Goal: Task Accomplishment & Management: Manage account settings

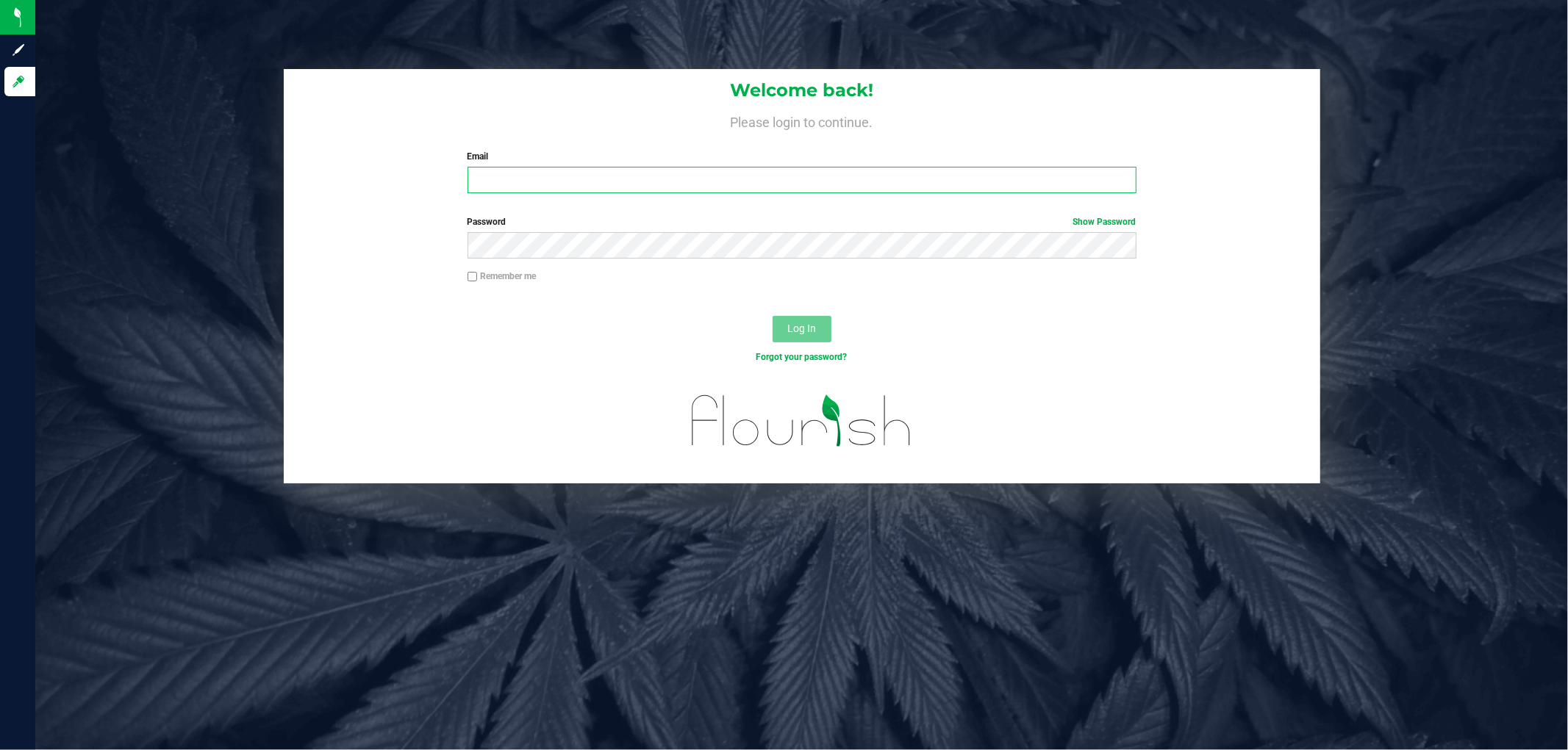
click at [487, 184] on input "Email" at bounding box center [801, 179] width 669 height 27
type input "[EMAIL_ADDRESS][DOMAIN_NAME]"
click at [772, 316] on button "Log In" at bounding box center [802, 329] width 59 height 27
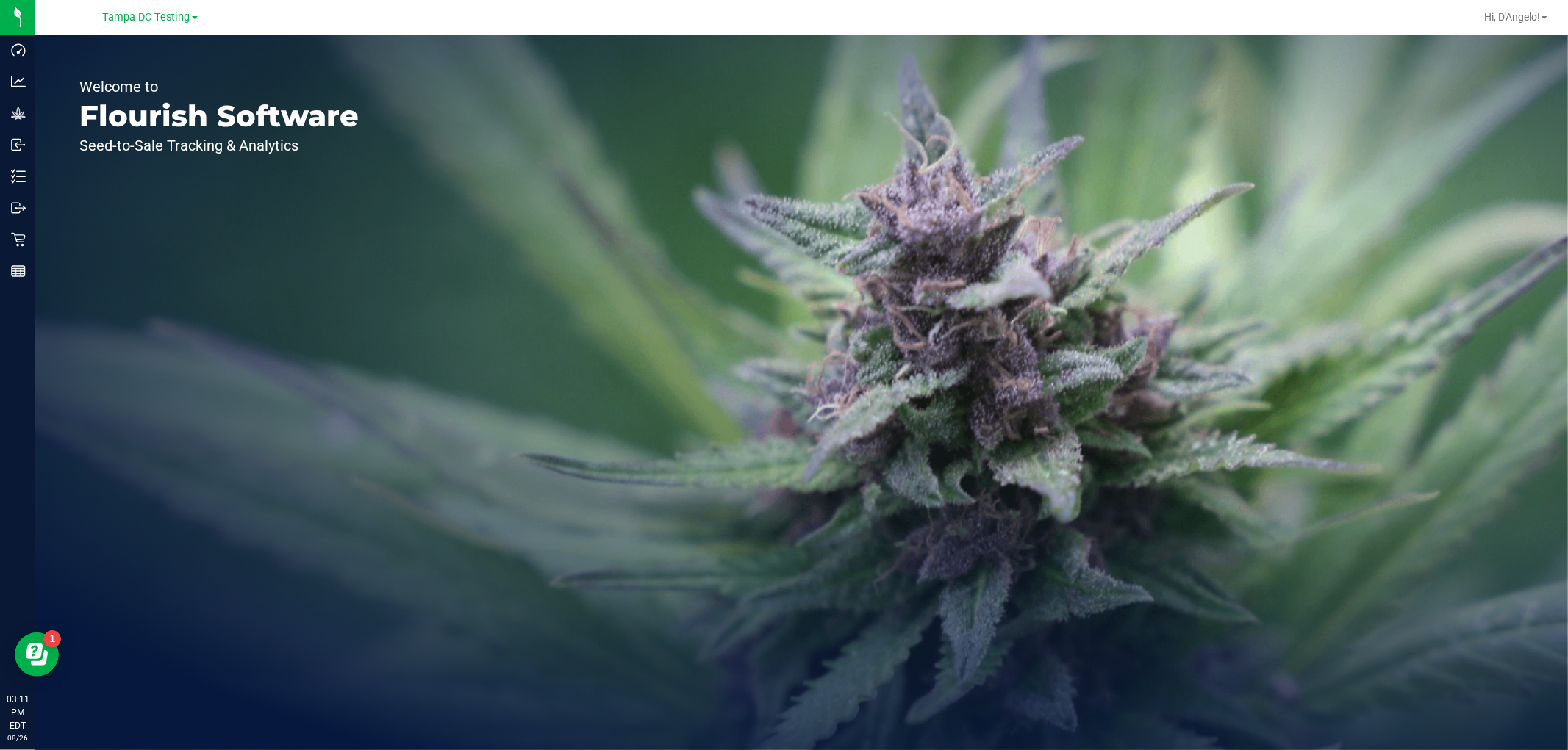
click at [154, 20] on span "Tampa DC Testing" at bounding box center [146, 18] width 88 height 13
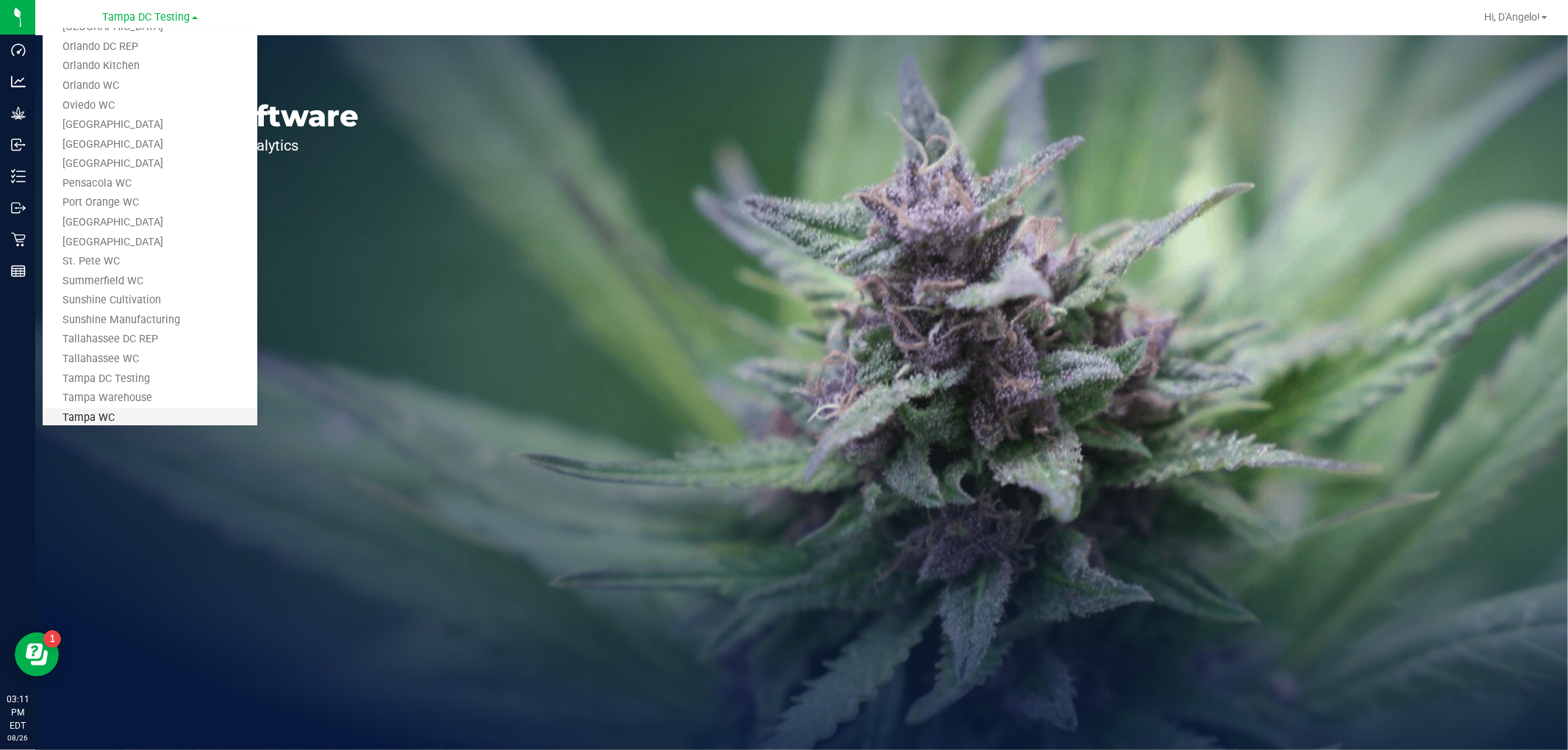
scroll to position [663, 0]
click at [144, 311] on link "Tampa Warehouse" at bounding box center [150, 306] width 215 height 19
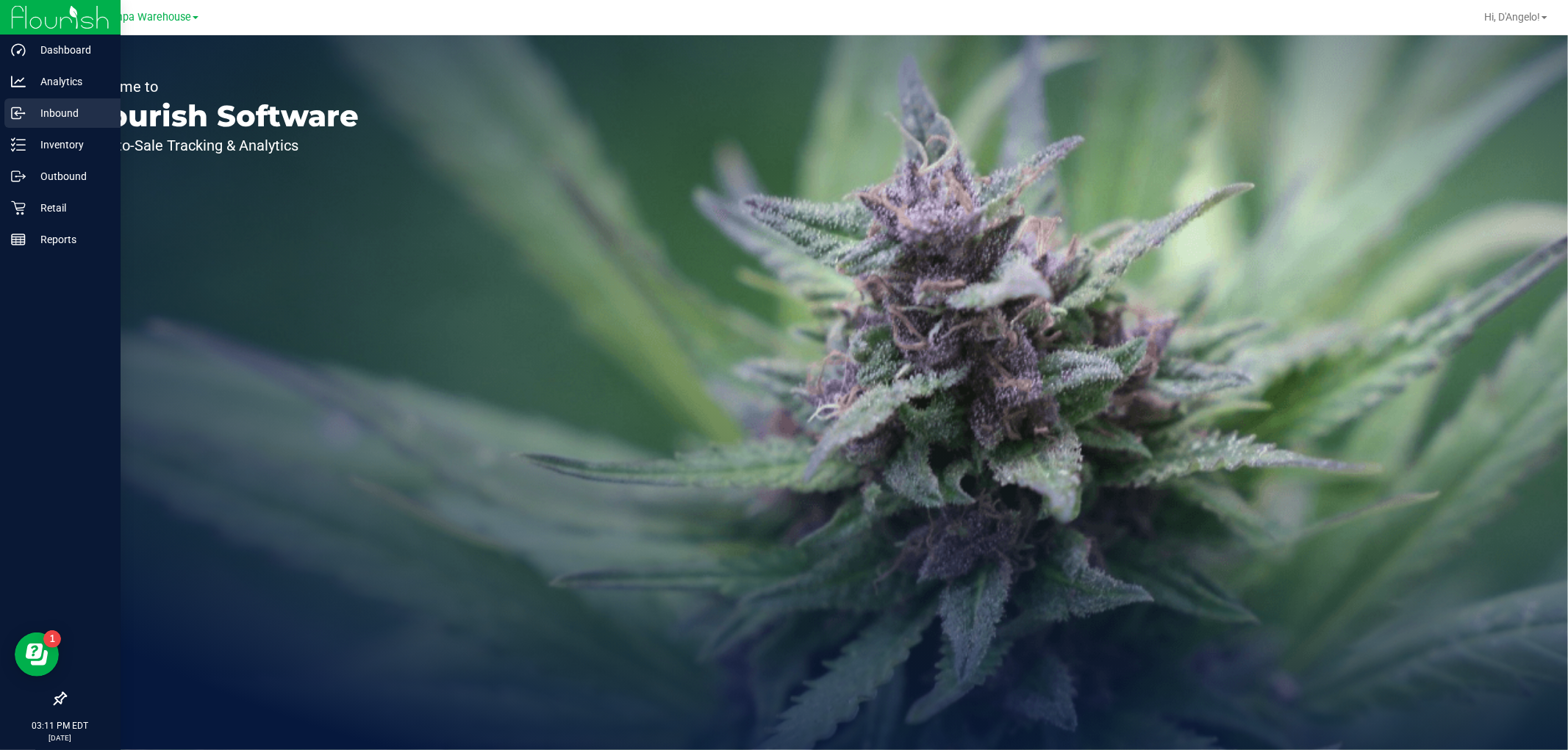
click at [20, 119] on icon at bounding box center [19, 113] width 15 height 15
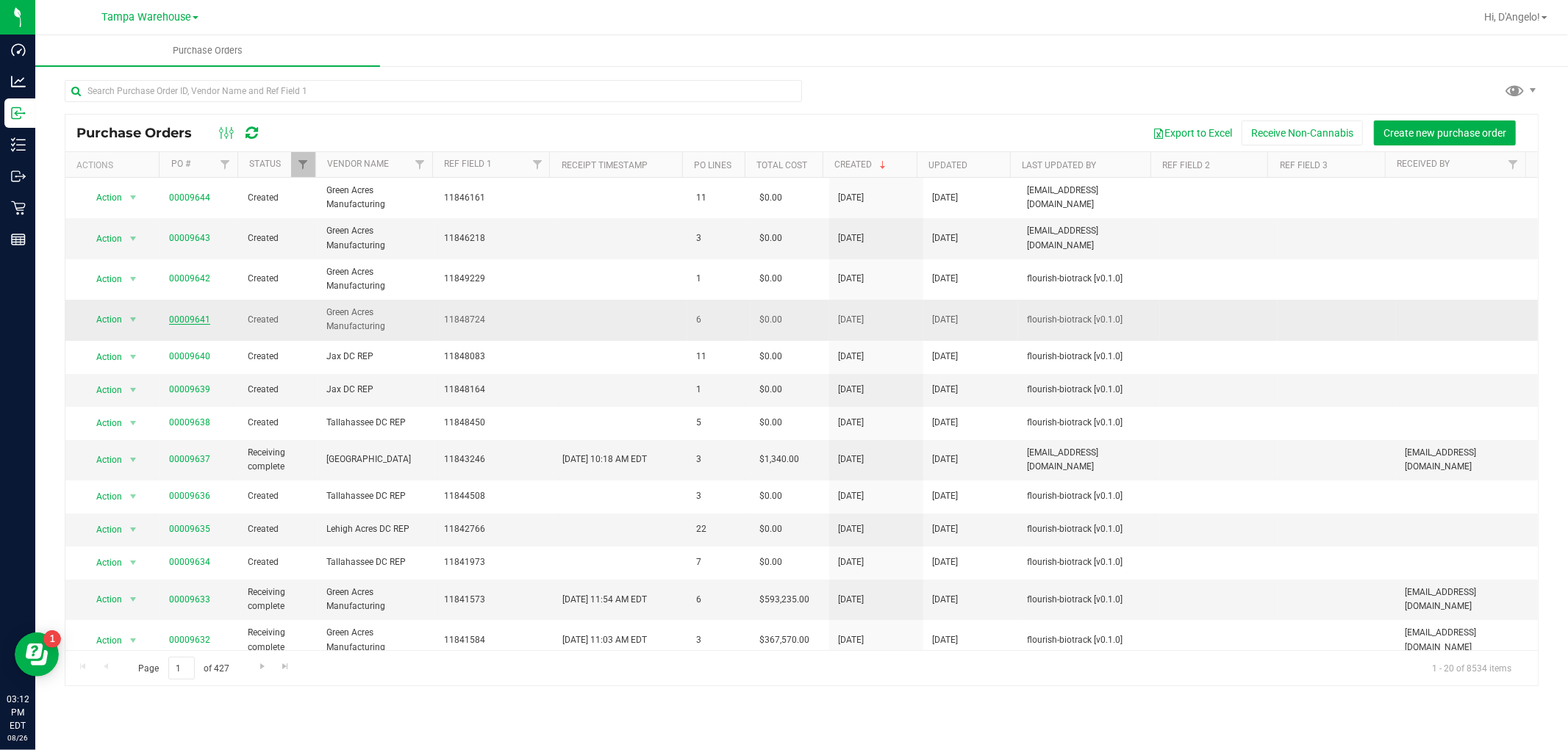
click at [177, 320] on link "00009641" at bounding box center [190, 319] width 41 height 10
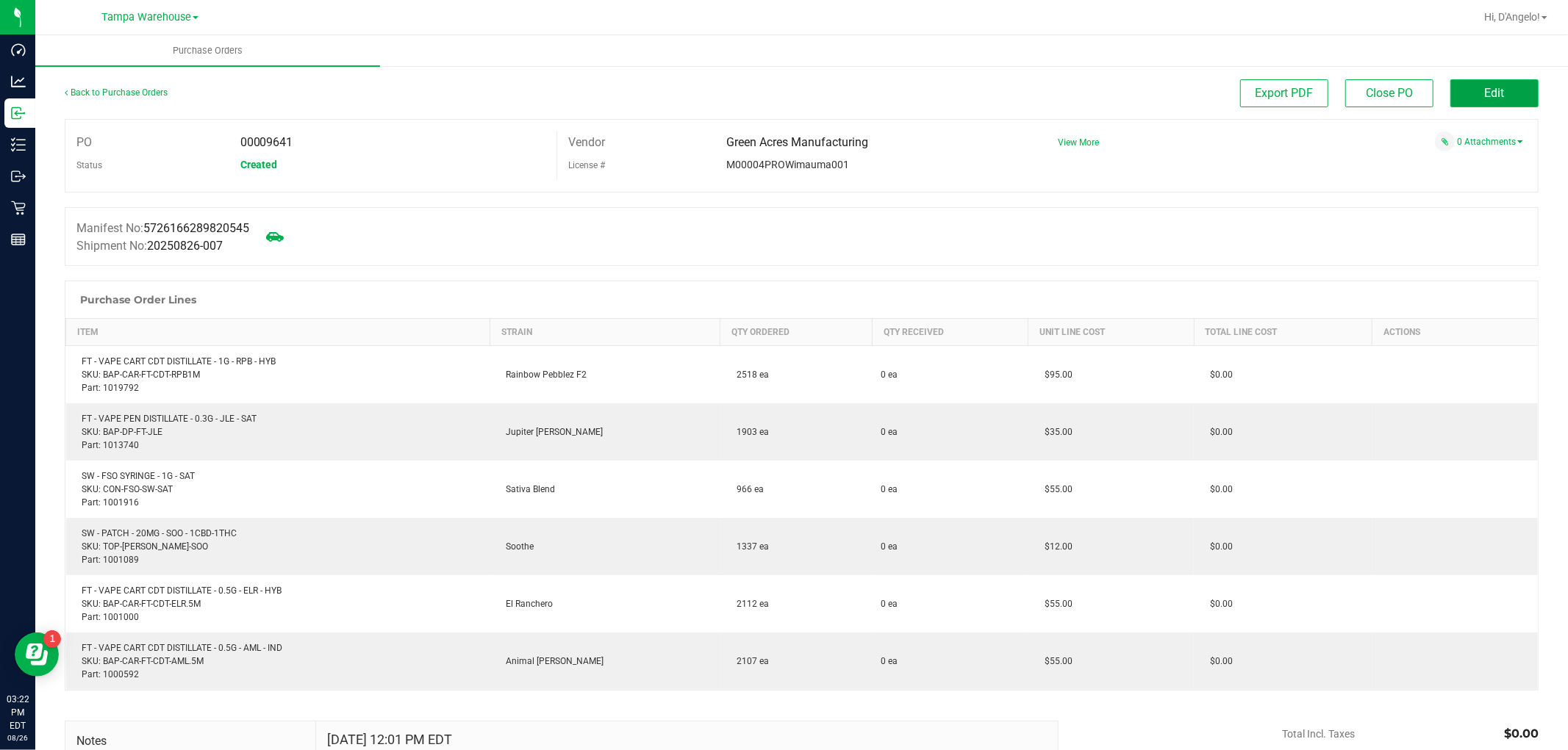
click at [1451, 96] on button "Edit" at bounding box center [1493, 93] width 88 height 28
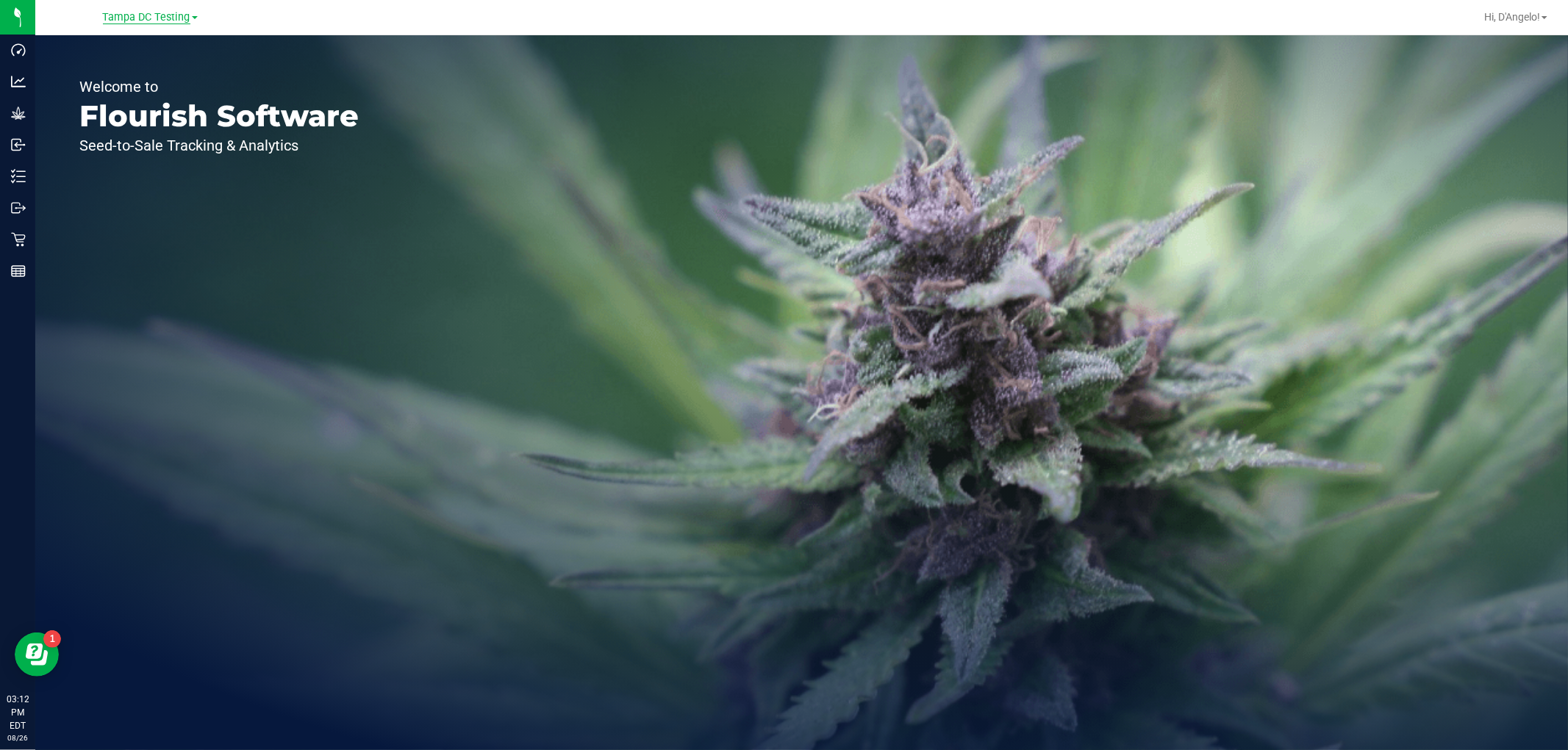
click at [158, 20] on span "Tampa DC Testing" at bounding box center [146, 18] width 88 height 13
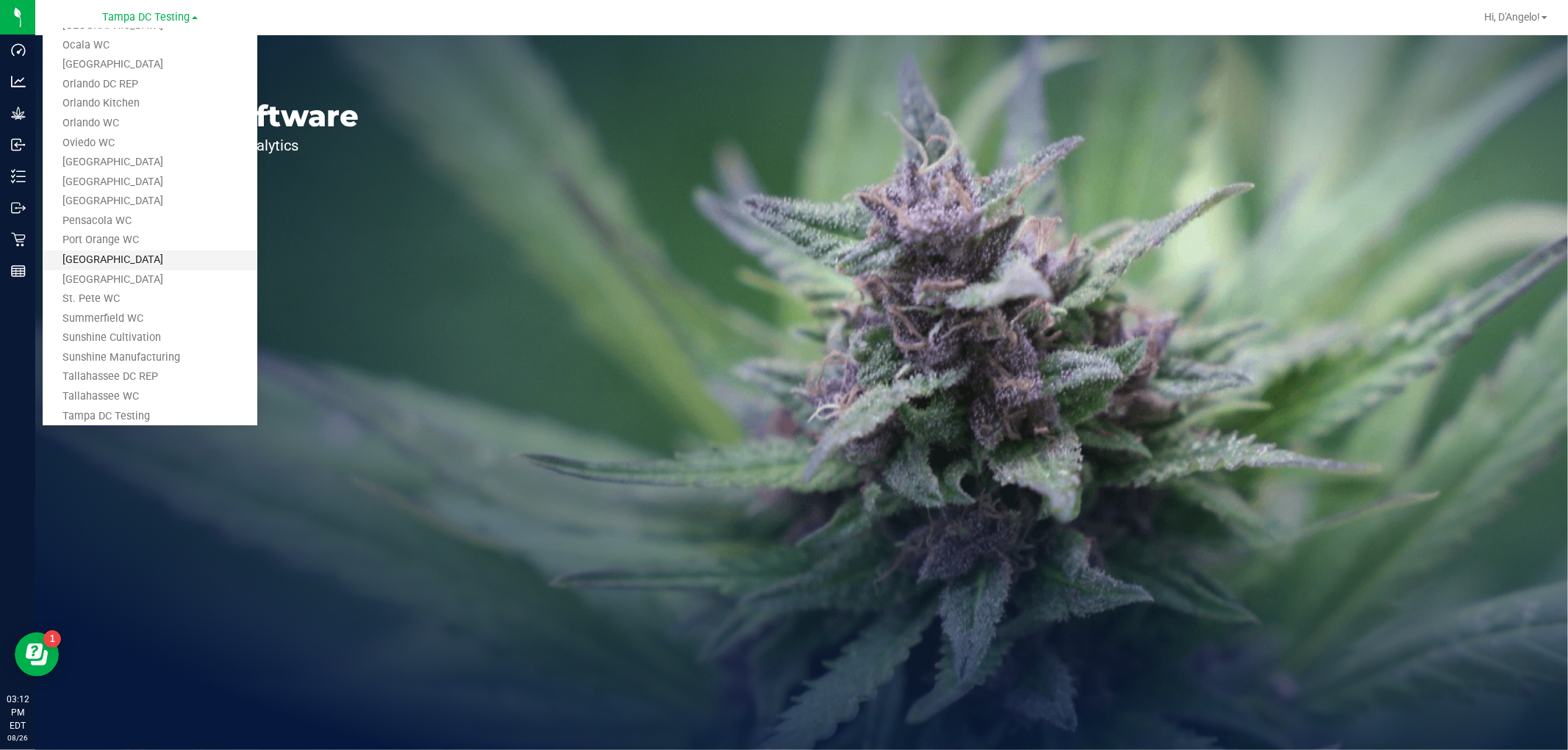
scroll to position [663, 0]
click at [95, 302] on link "Tampa Warehouse" at bounding box center [150, 306] width 215 height 19
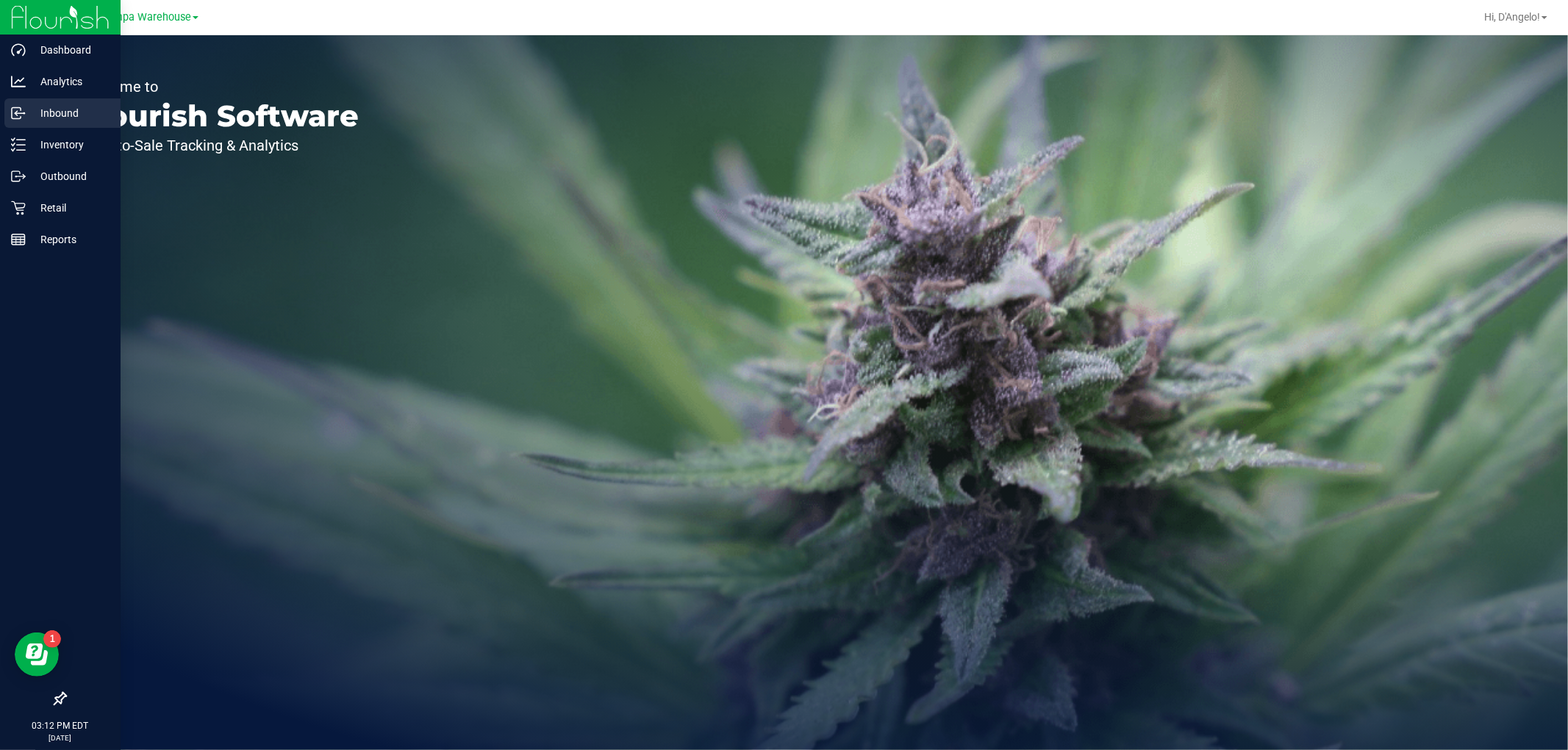
click at [56, 122] on div "Inbound" at bounding box center [63, 113] width 117 height 30
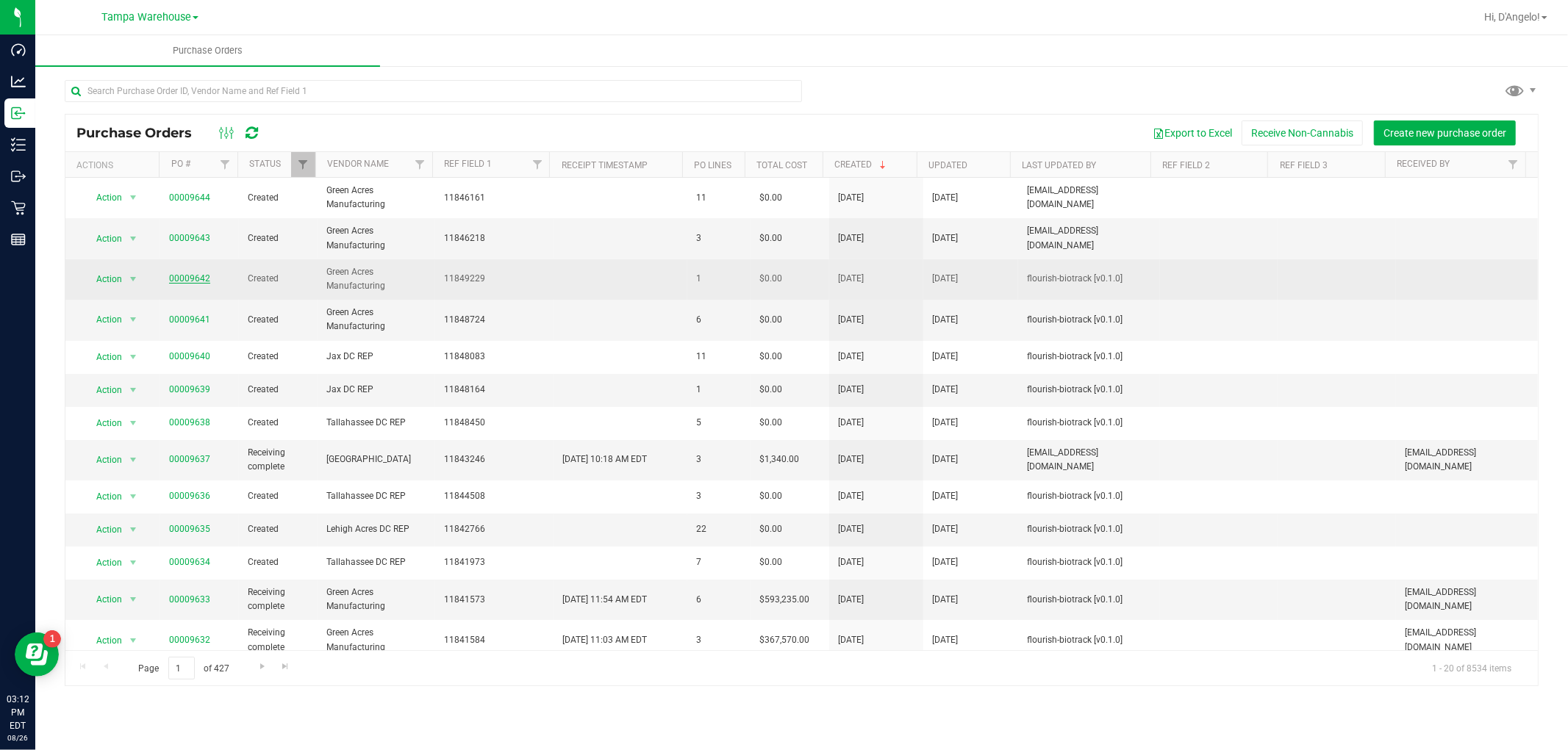
click at [189, 280] on link "00009642" at bounding box center [190, 278] width 41 height 10
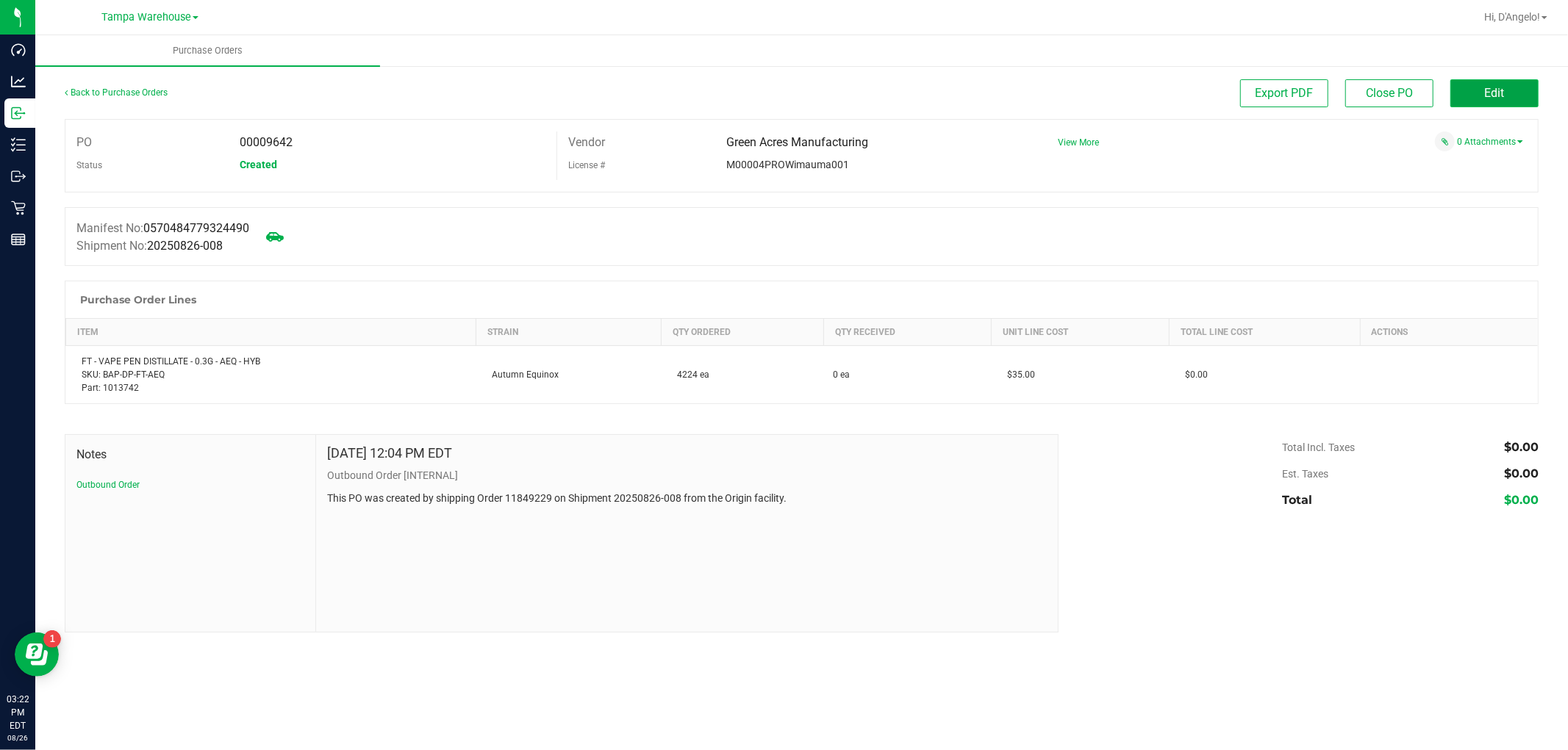
click at [1478, 87] on button "Edit" at bounding box center [1493, 93] width 88 height 28
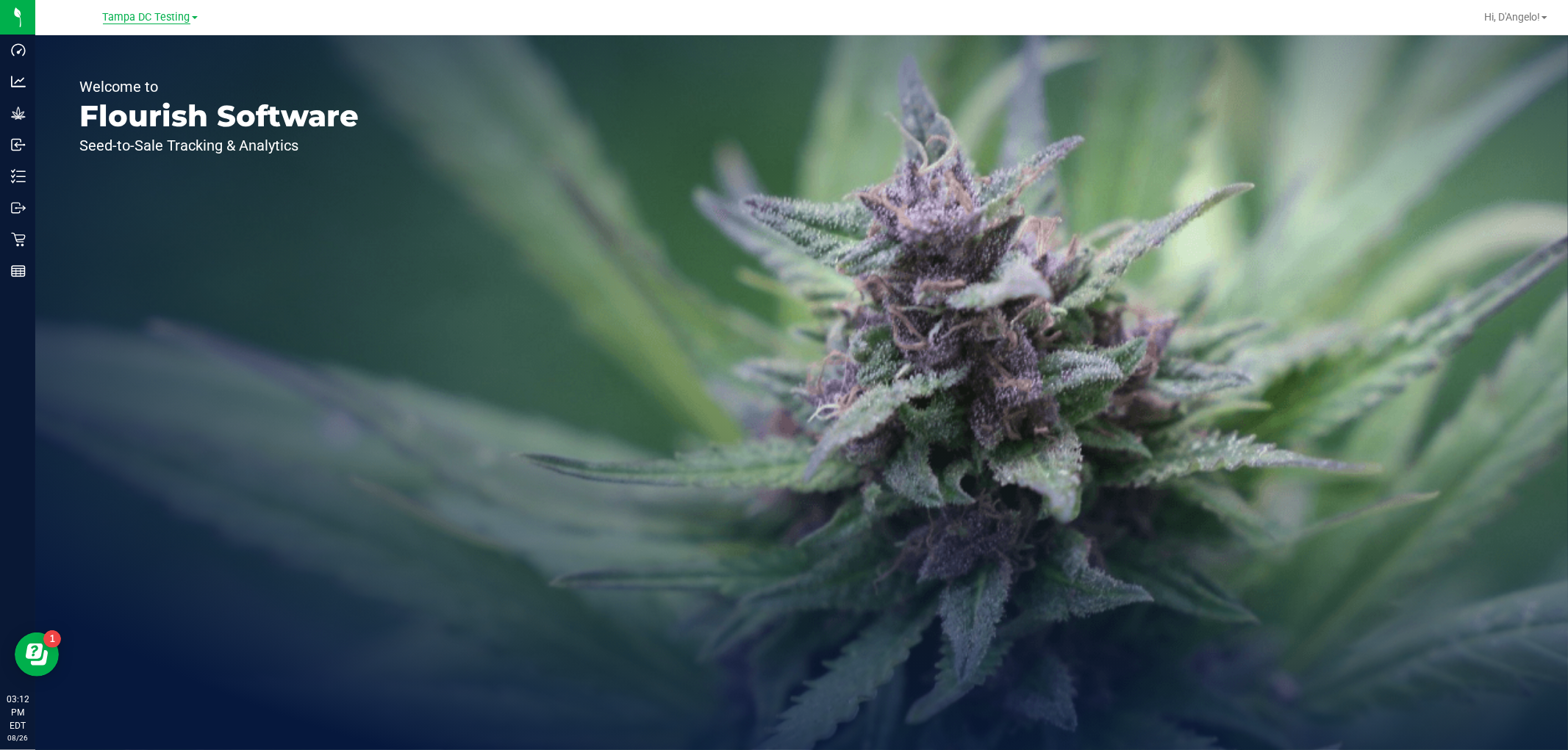
click at [180, 12] on span "Tampa DC Testing" at bounding box center [146, 18] width 88 height 13
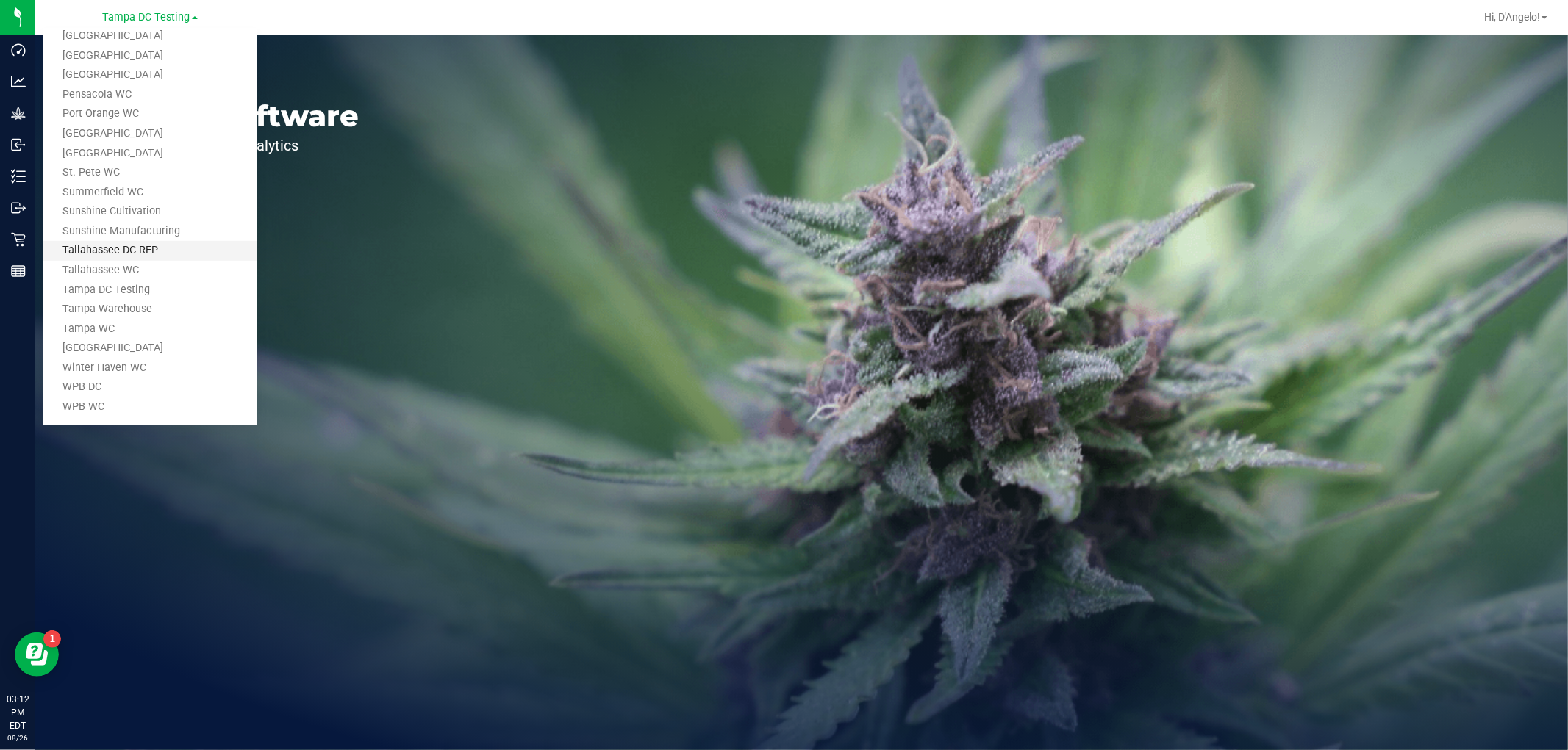
scroll to position [663, 0]
click at [138, 304] on link "Tampa Warehouse" at bounding box center [150, 306] width 215 height 19
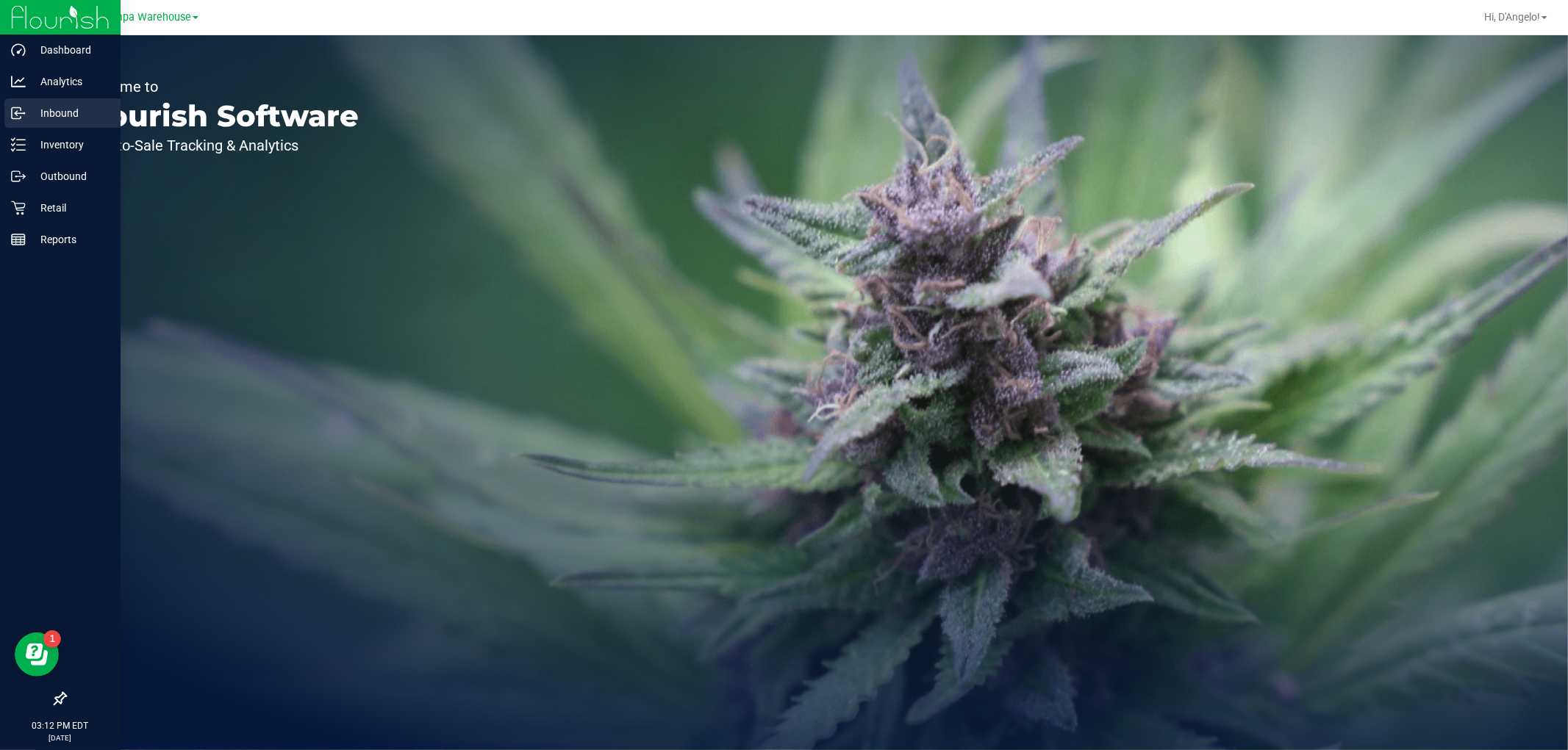
click at [16, 126] on div "Inbound" at bounding box center [63, 113] width 117 height 30
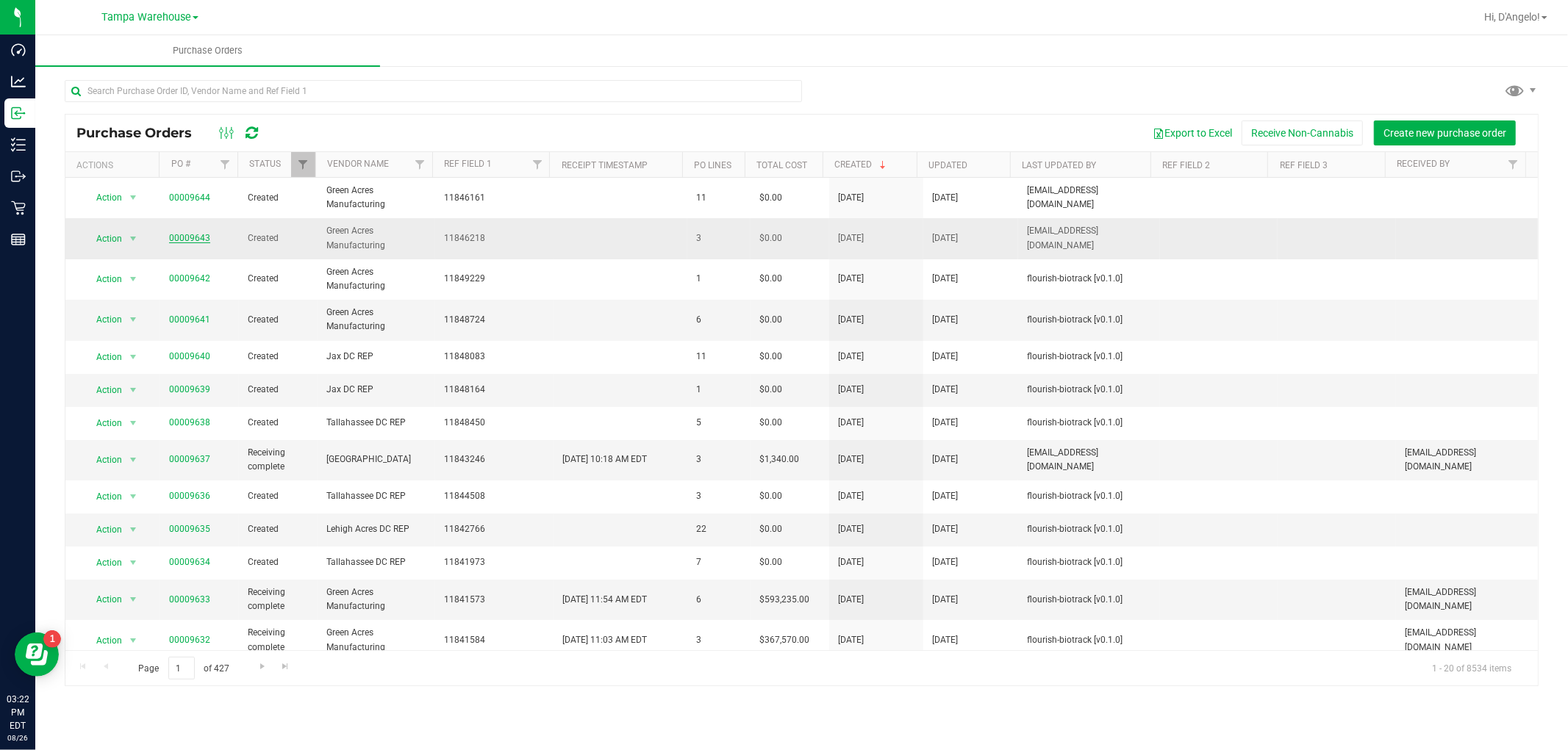
click at [177, 235] on link "00009643" at bounding box center [190, 238] width 41 height 10
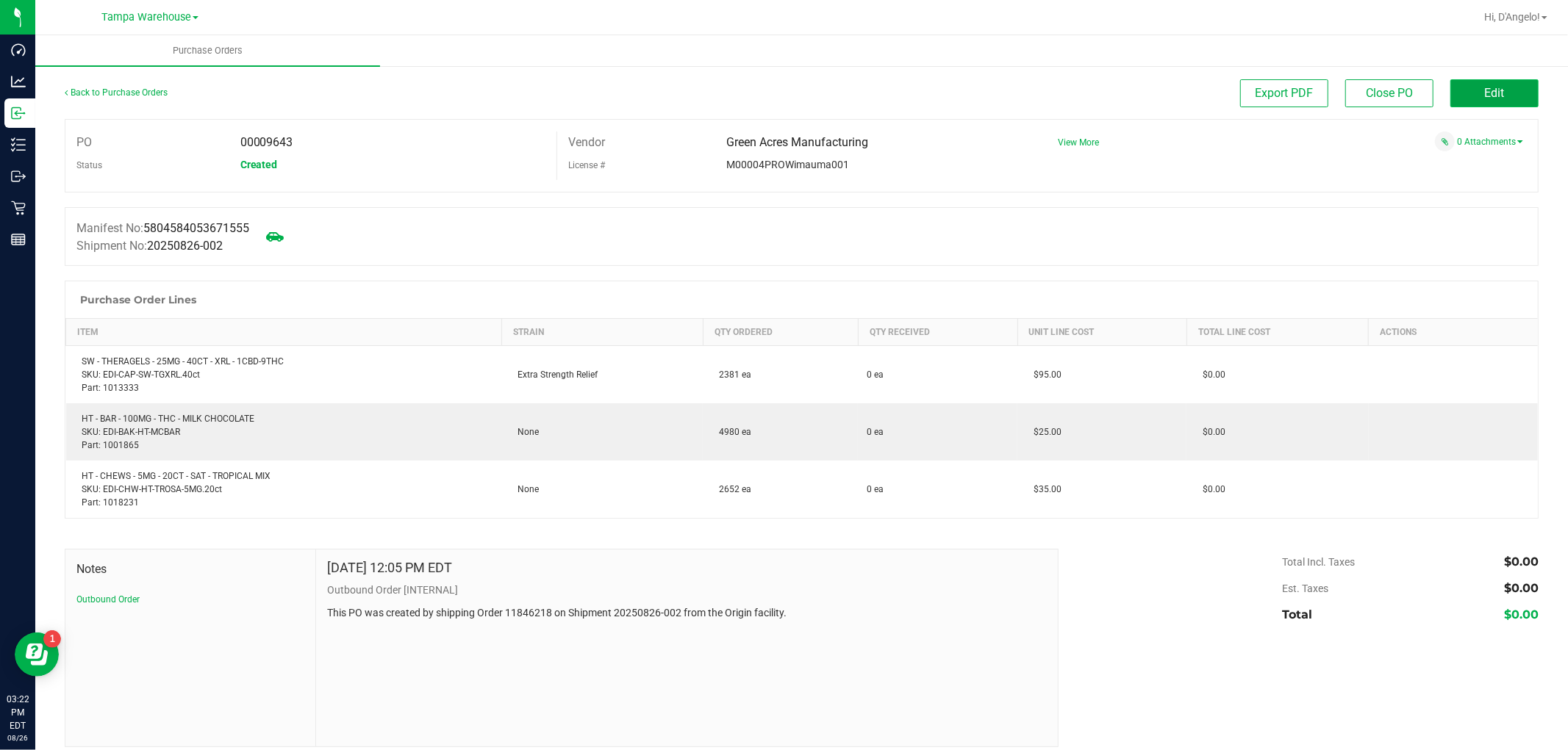
click at [1451, 94] on button "Edit" at bounding box center [1493, 93] width 88 height 28
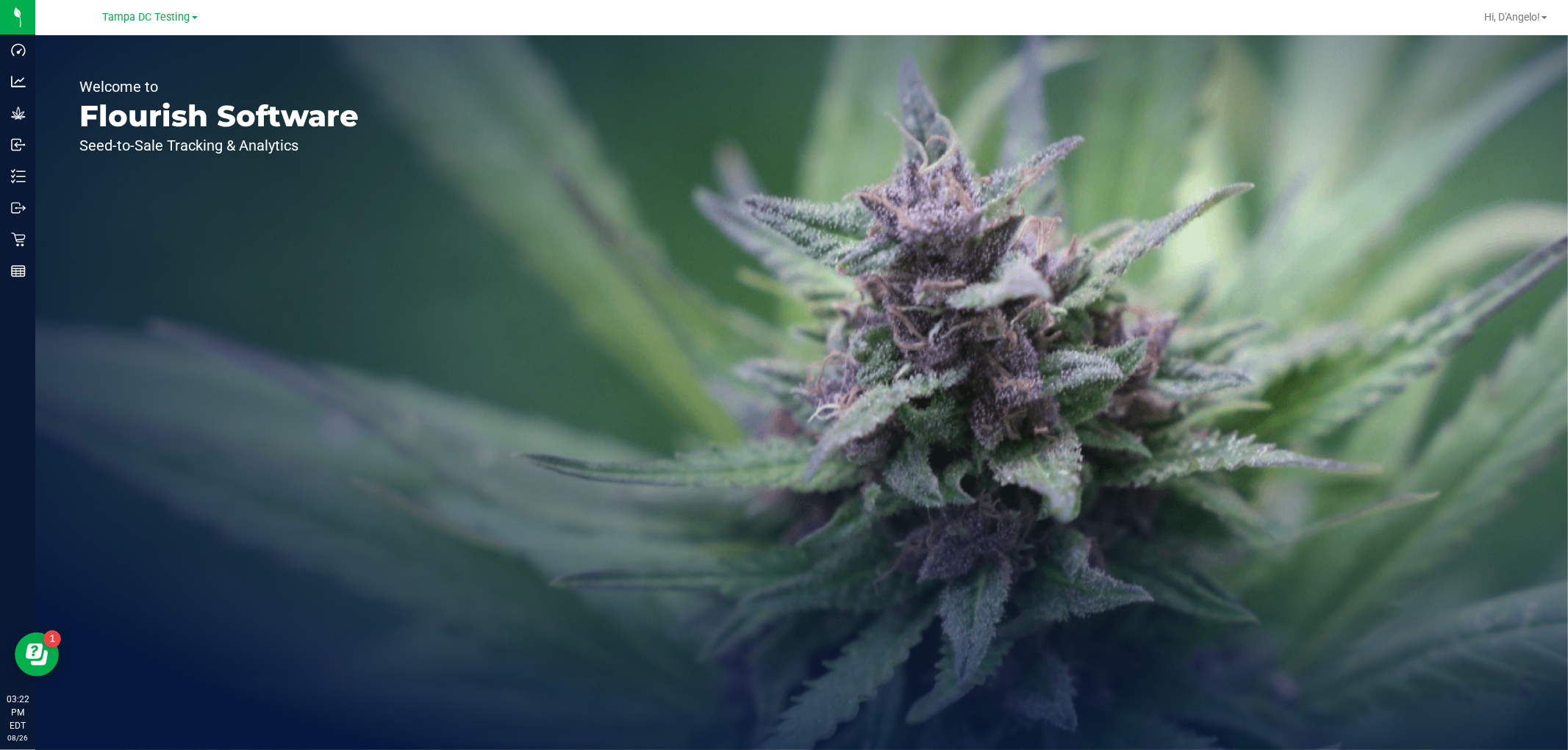
click at [137, 7] on div "Tampa DC Testing" at bounding box center [150, 17] width 215 height 23
click at [141, 9] on link "Tampa DC Testing" at bounding box center [150, 16] width 94 height 14
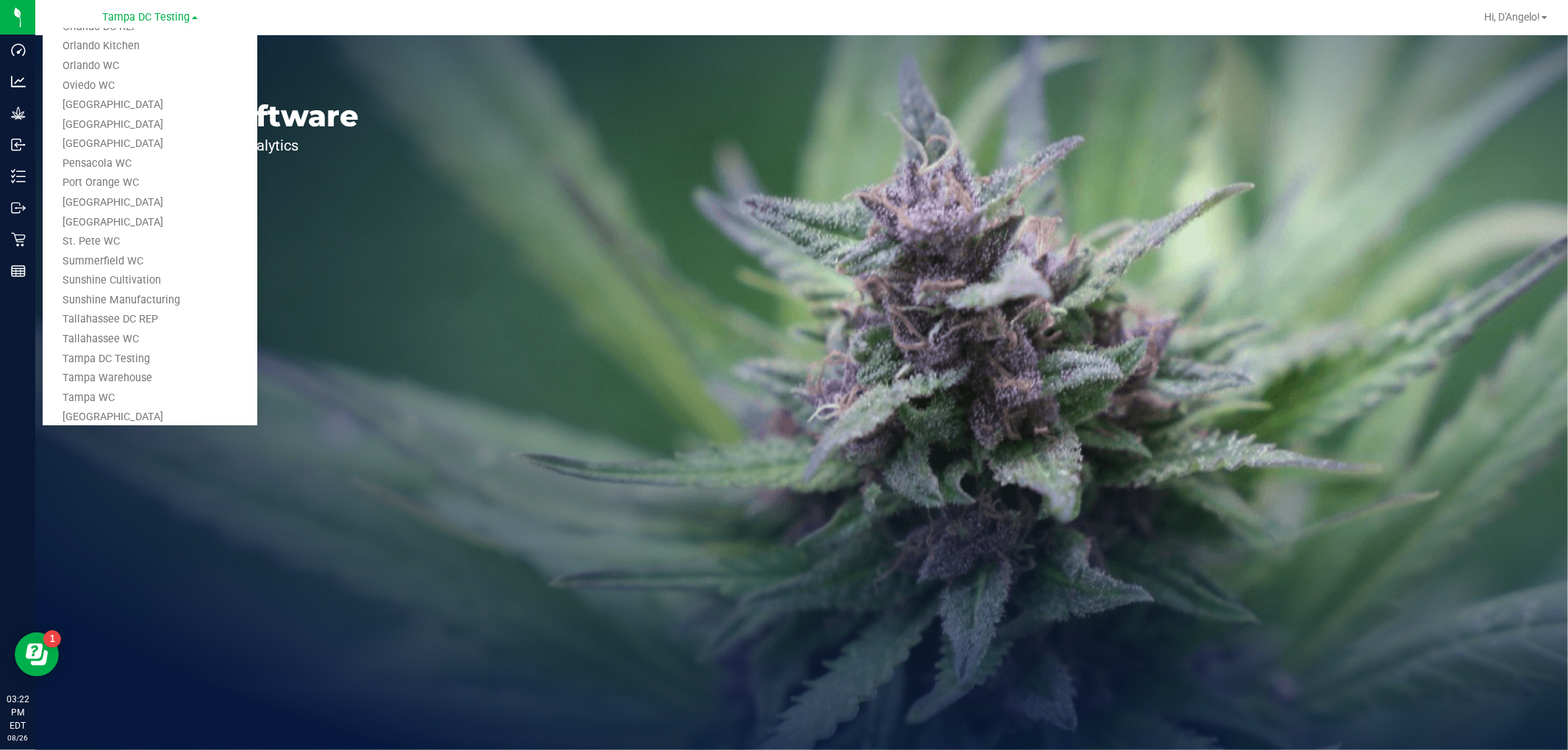
scroll to position [663, 0]
click at [133, 297] on link "Tampa Warehouse" at bounding box center [150, 306] width 215 height 19
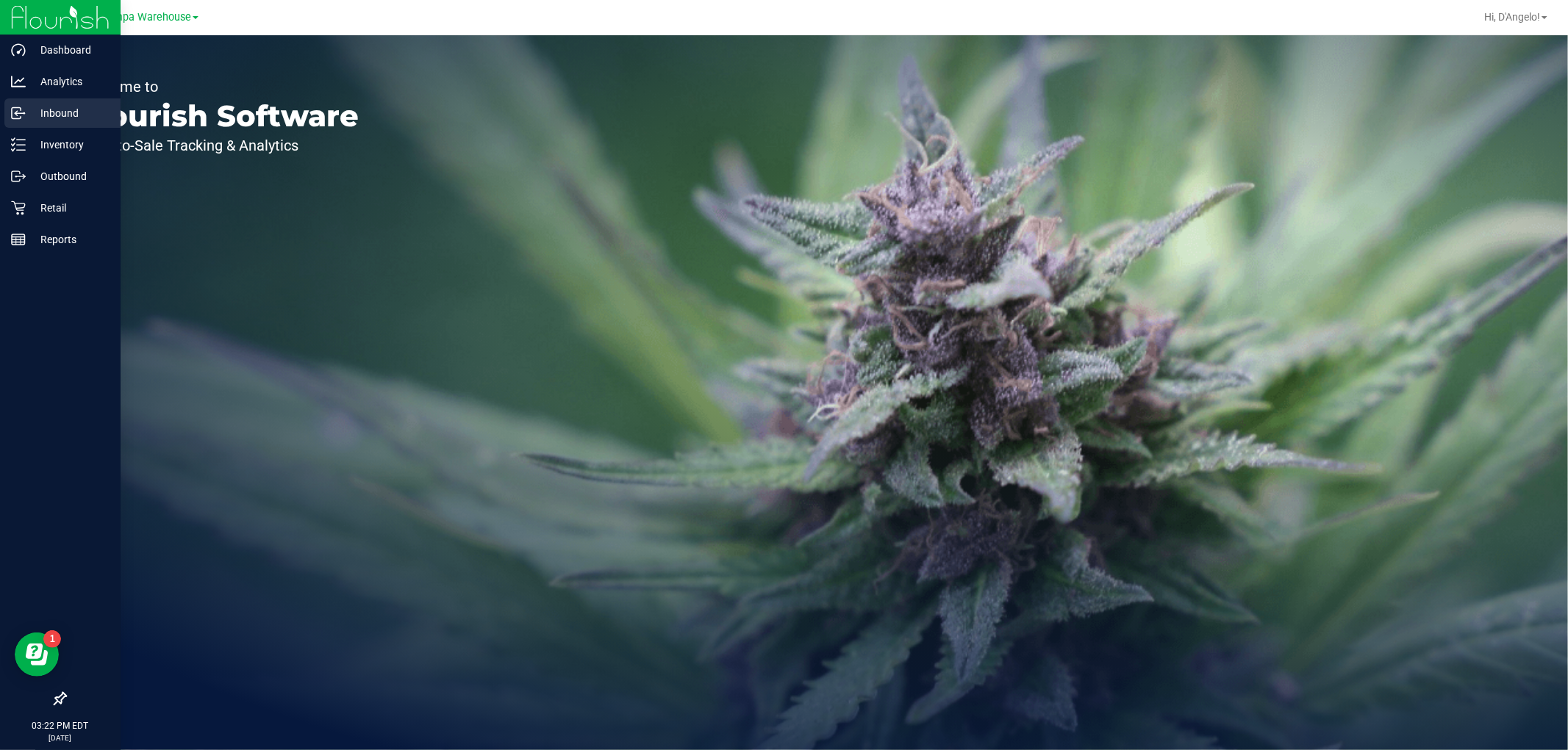
click at [9, 110] on div "Inbound" at bounding box center [63, 113] width 117 height 30
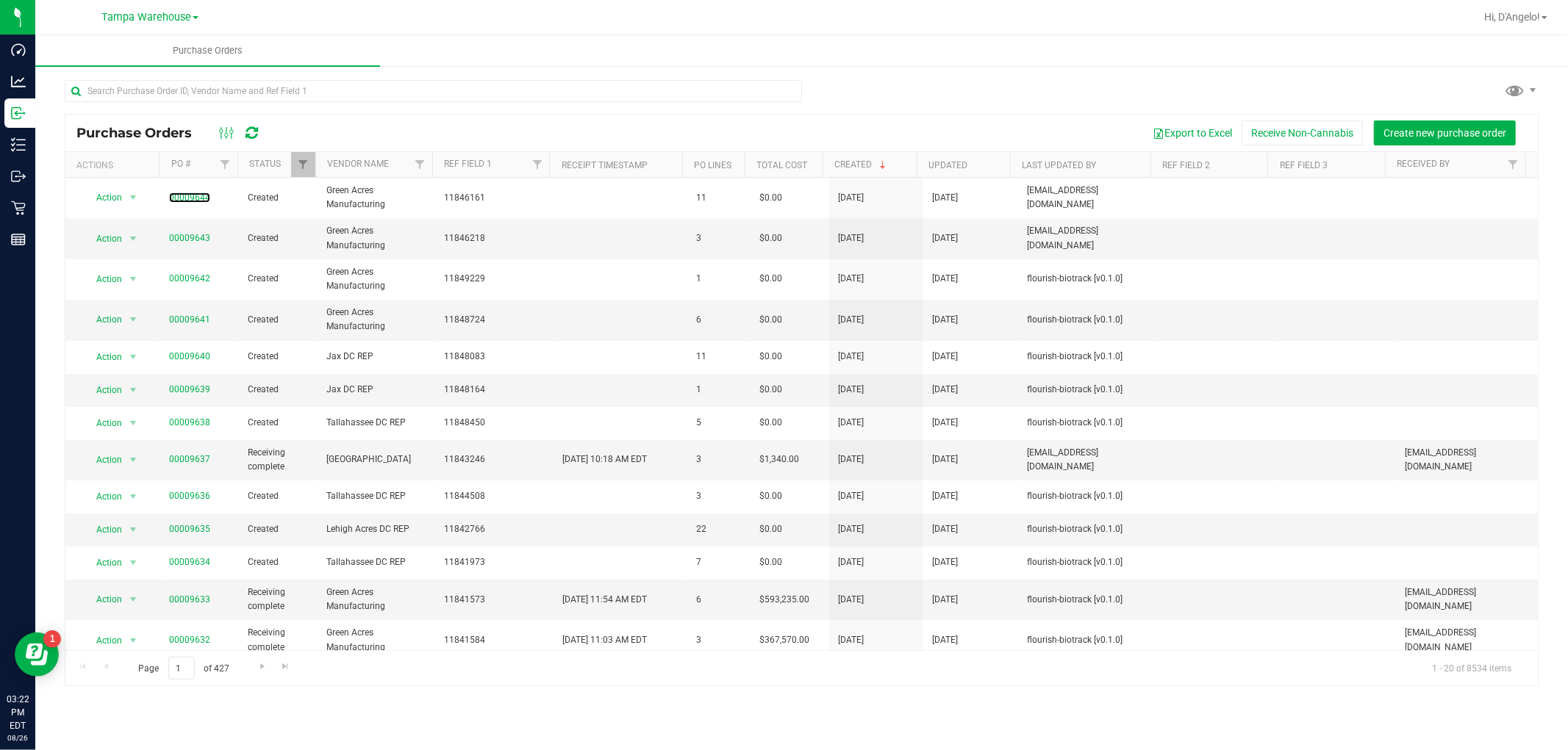
click at [179, 195] on link "00009644" at bounding box center [190, 197] width 41 height 10
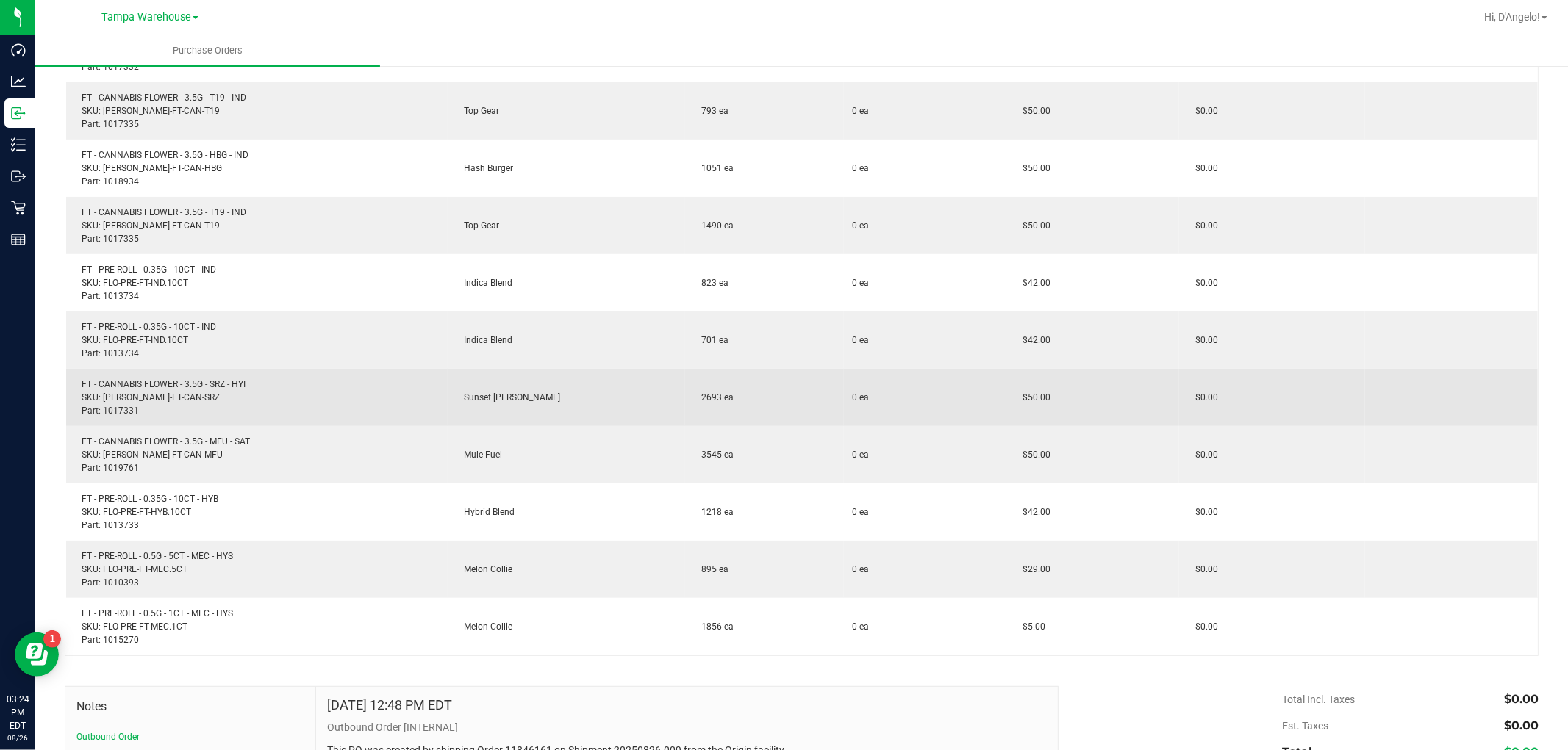
scroll to position [326, 0]
